Goal: Transaction & Acquisition: Purchase product/service

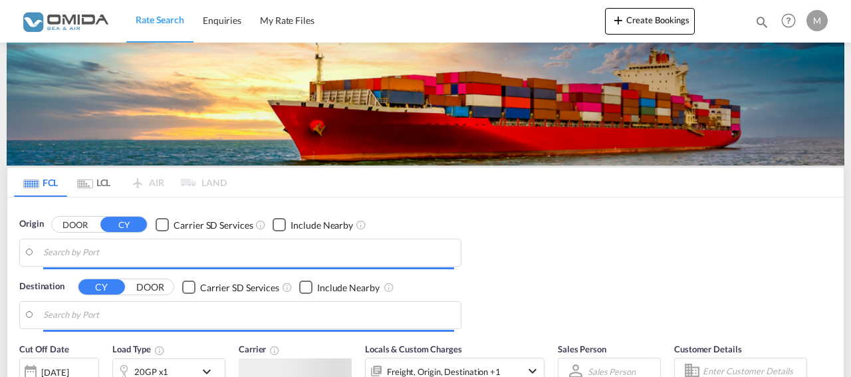
type input "[GEOGRAPHIC_DATA], PLGDY"
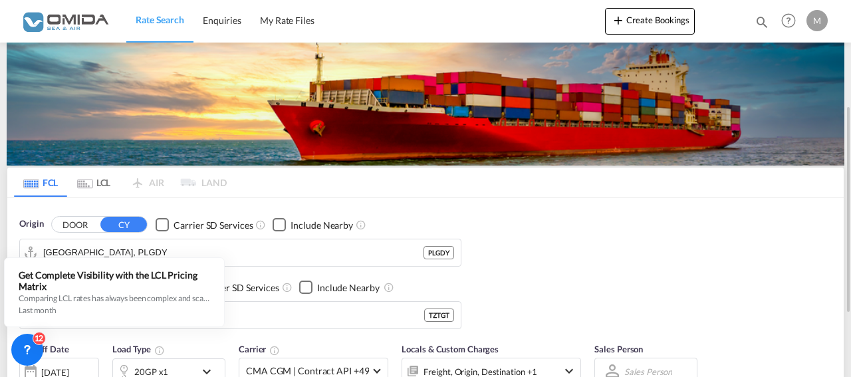
scroll to position [136, 0]
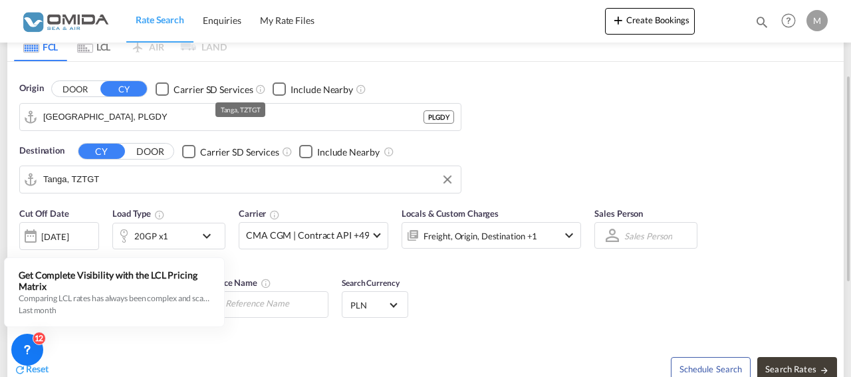
click at [116, 174] on input "Tanga, TZTGT" at bounding box center [248, 180] width 411 height 20
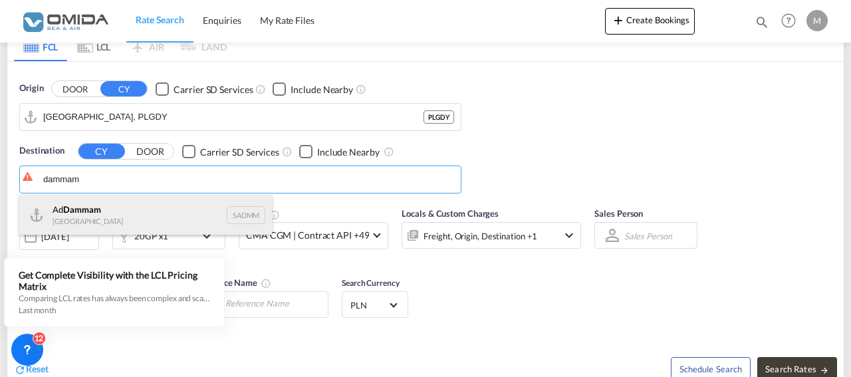
click at [122, 211] on div "Ad Dammam [GEOGRAPHIC_DATA] [GEOGRAPHIC_DATA]" at bounding box center [145, 215] width 253 height 40
type input "Ad Dammam, SADMM"
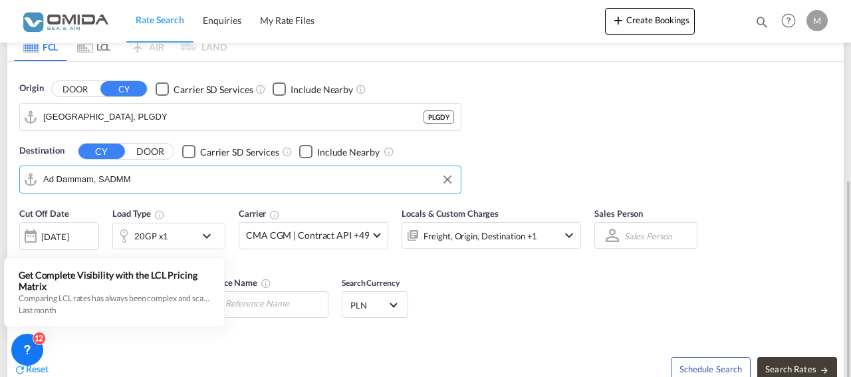
scroll to position [271, 0]
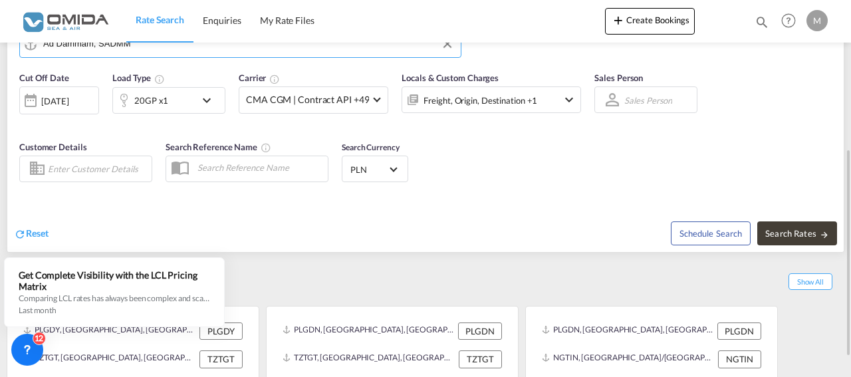
click at [209, 98] on md-icon "icon-chevron-down" at bounding box center [210, 100] width 23 height 16
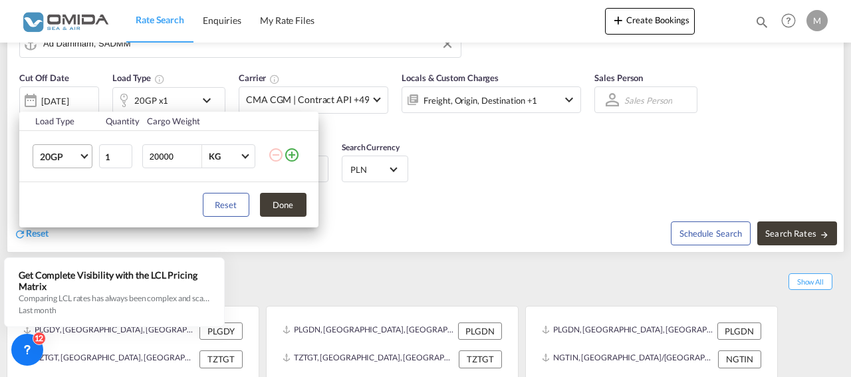
click at [85, 158] on md-select-value "20GP" at bounding box center [65, 156] width 53 height 23
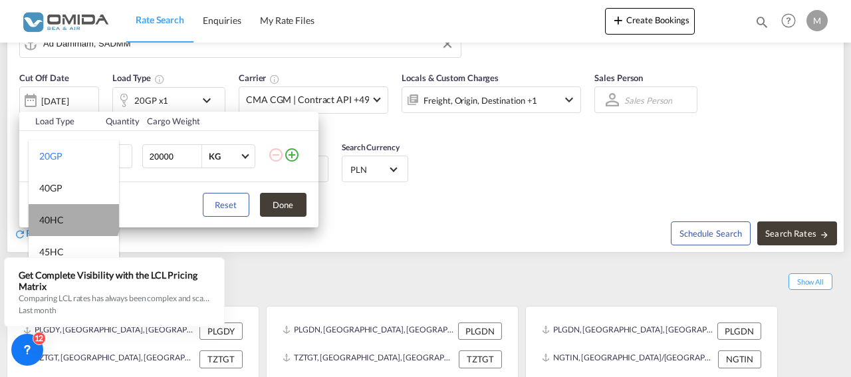
click at [73, 215] on md-option "40HC" at bounding box center [74, 220] width 90 height 32
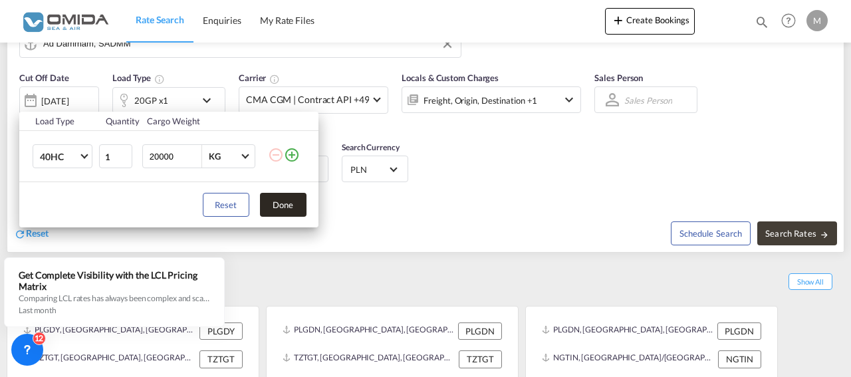
click at [276, 203] on button "Done" at bounding box center [283, 205] width 47 height 24
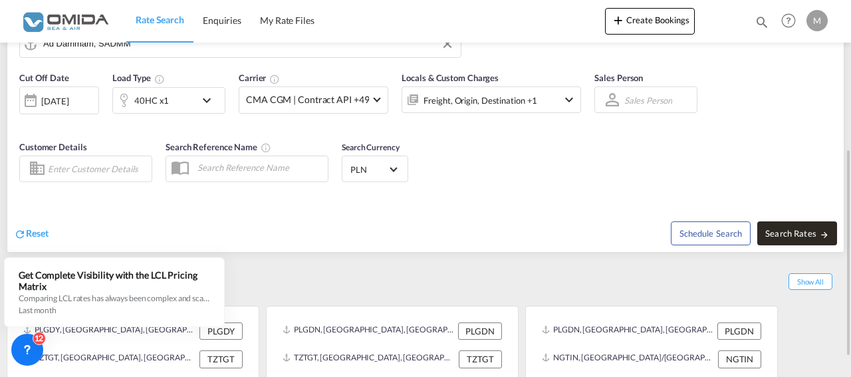
click at [802, 227] on button "Search Rates" at bounding box center [797, 233] width 80 height 24
type input "PLGDY to SADMM / [DATE]"
